Goal: Check status: Check status

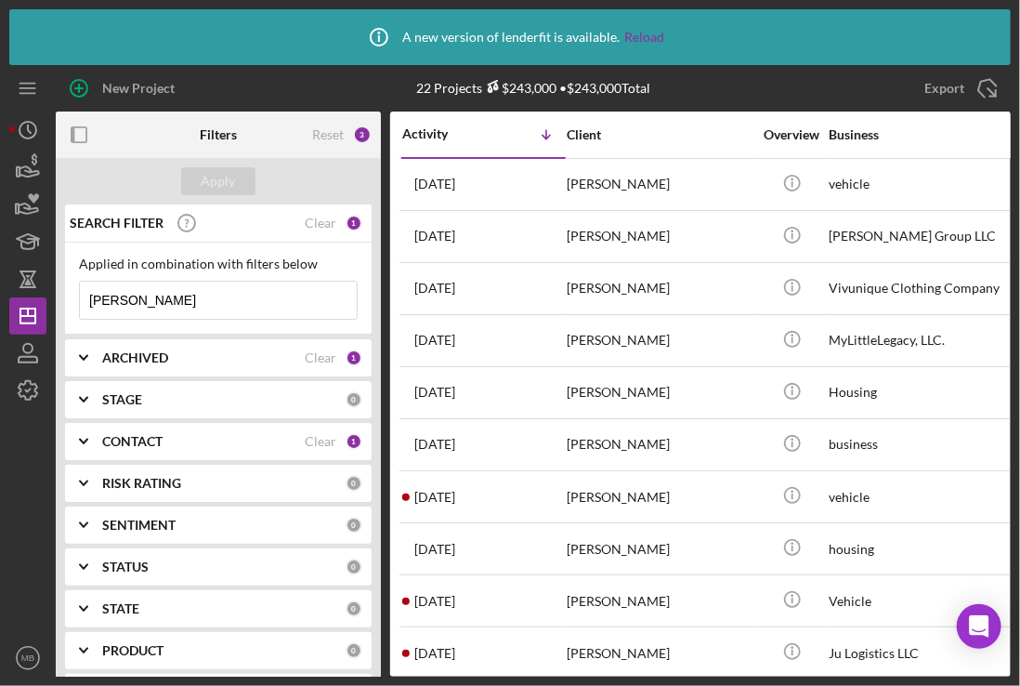
click at [155, 295] on input "[PERSON_NAME]" at bounding box center [218, 300] width 277 height 37
type input "w"
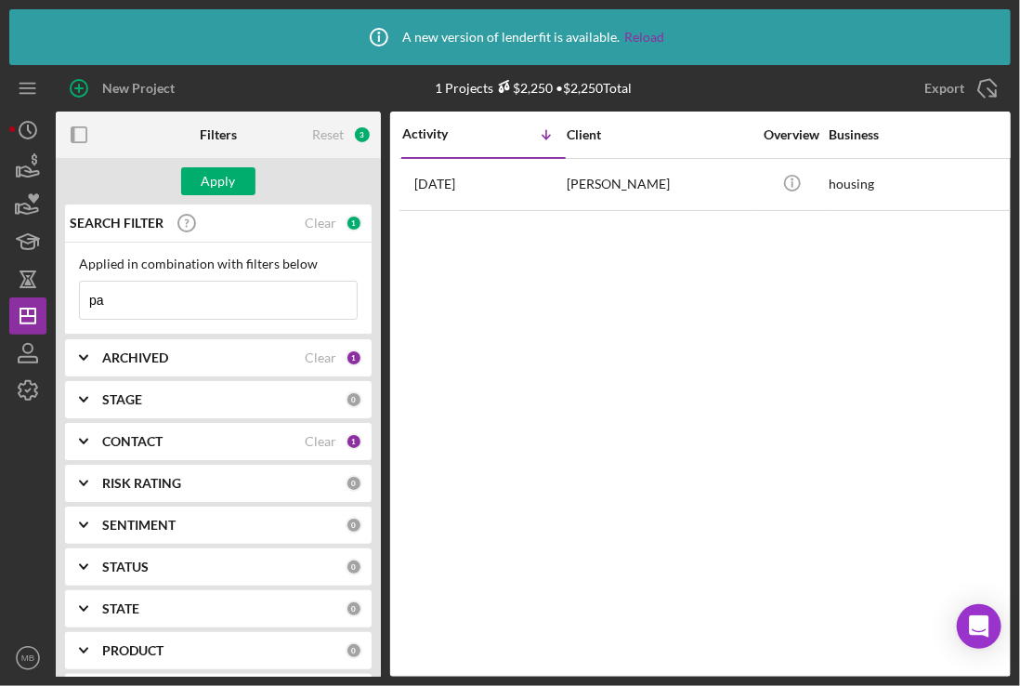
type input "p"
type input "keita"
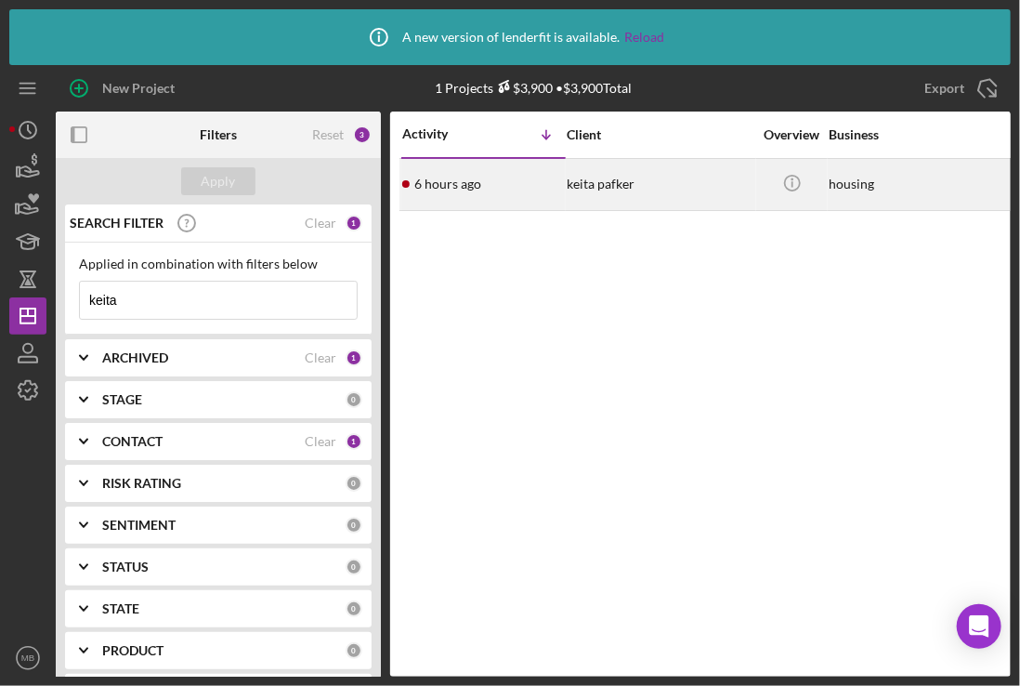
click at [523, 201] on div "6 hours ago [PERSON_NAME]" at bounding box center [483, 184] width 163 height 49
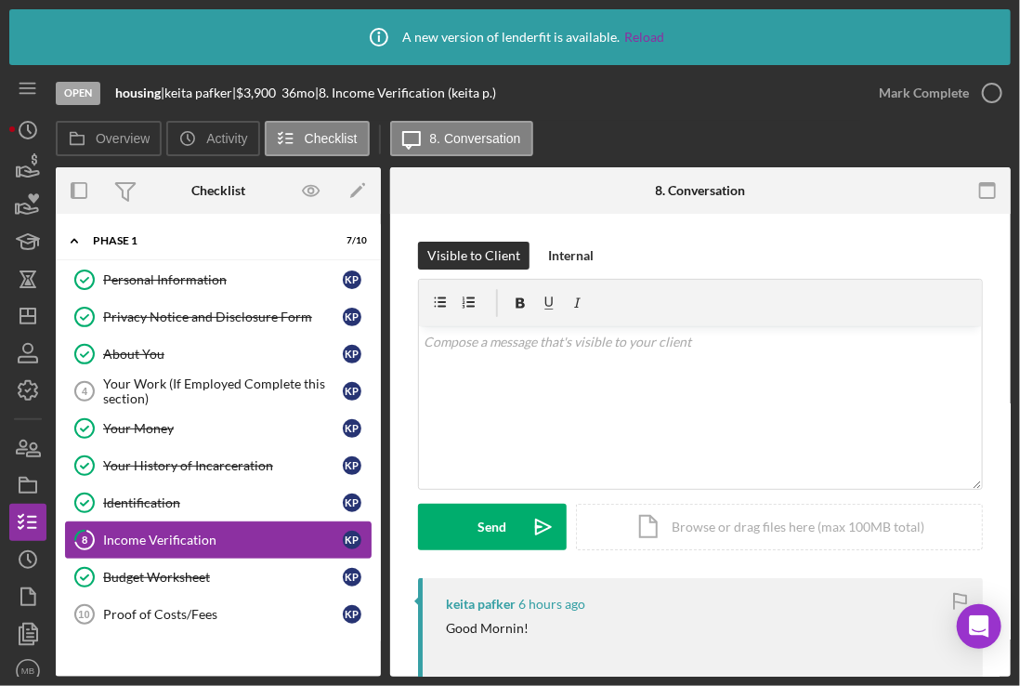
click at [200, 541] on div "Income Verification" at bounding box center [223, 539] width 240 height 15
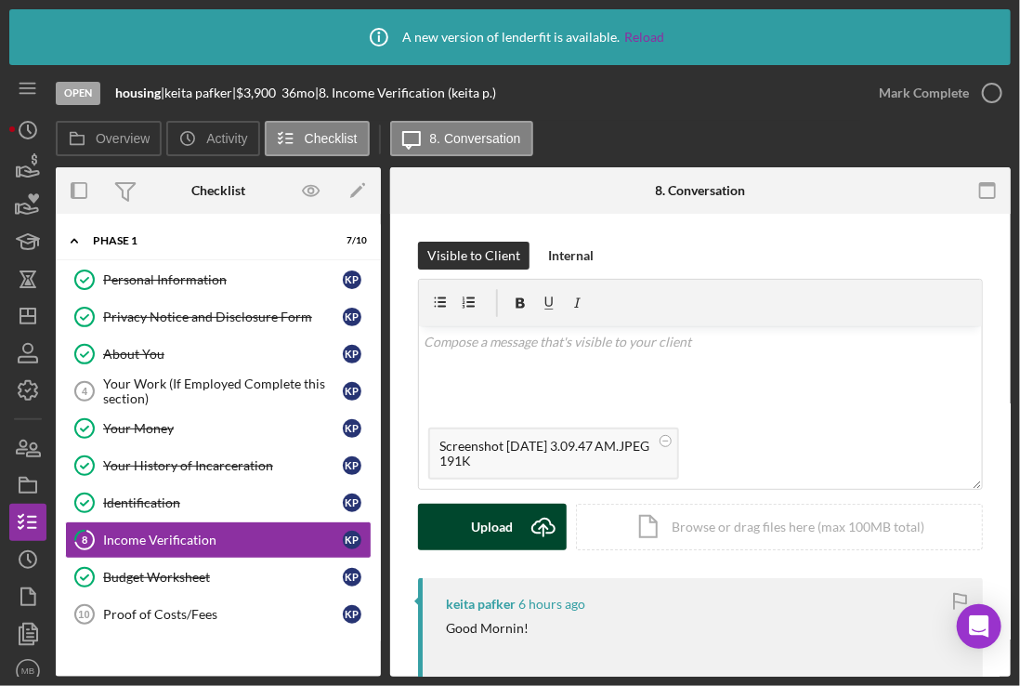
click at [511, 519] on div "Upload" at bounding box center [493, 527] width 42 height 46
